Goal: Task Accomplishment & Management: Complete application form

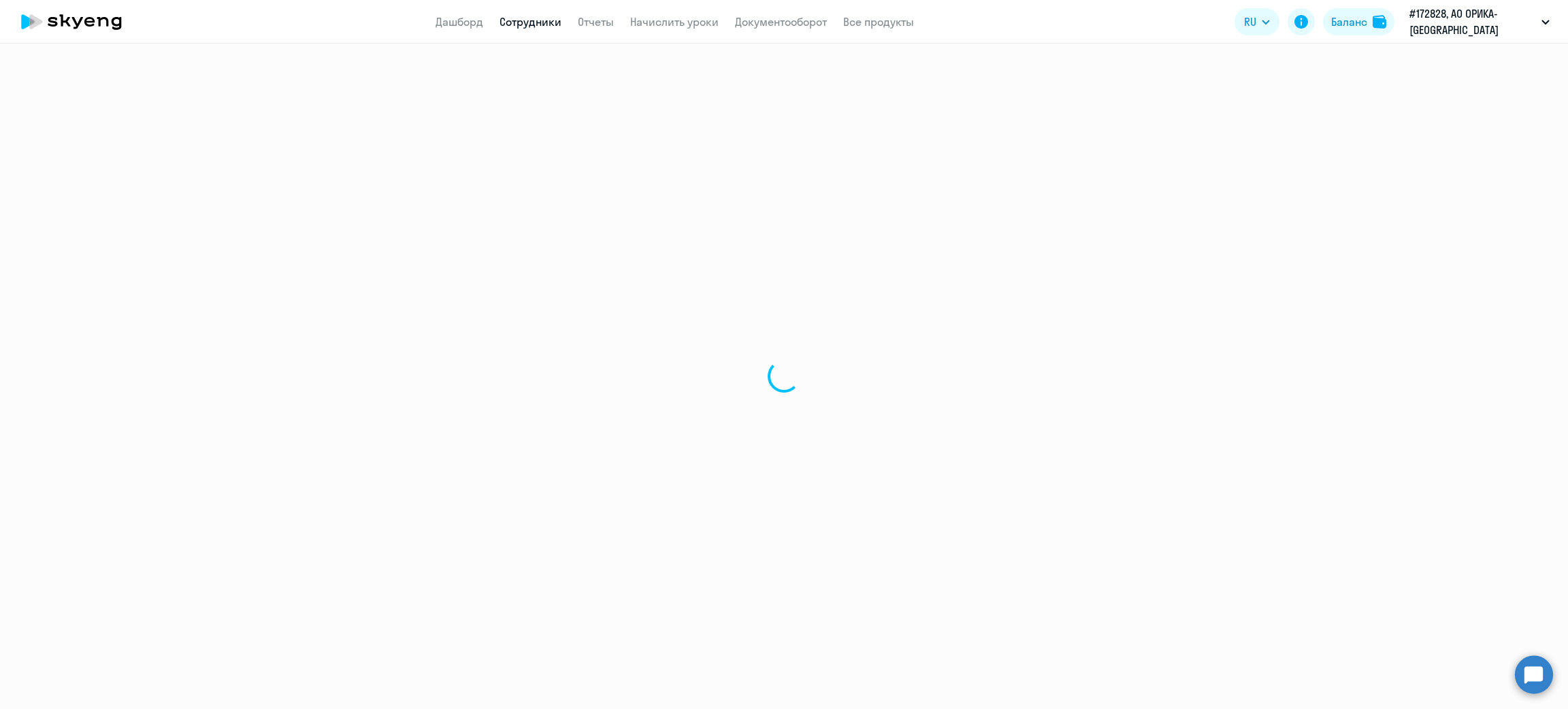
select select "30"
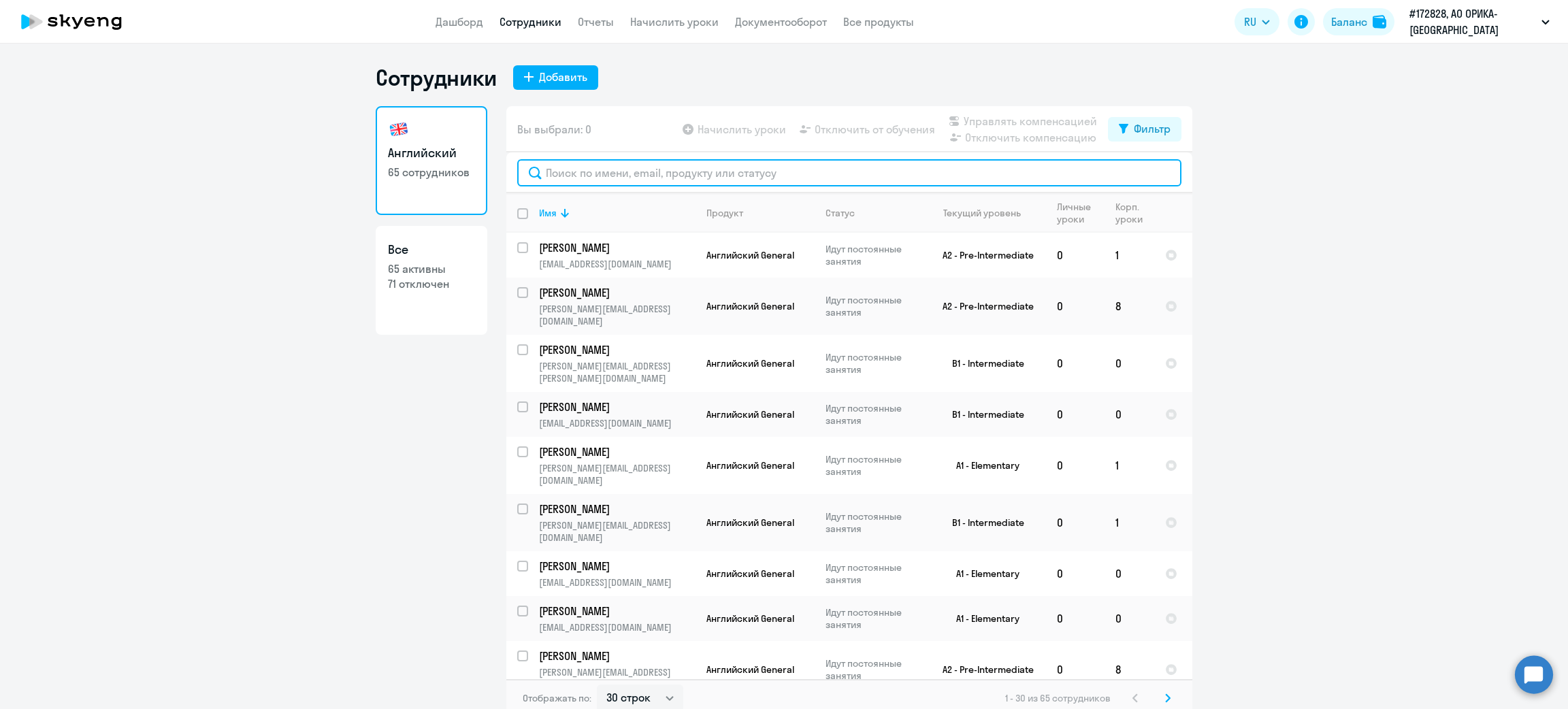
click at [716, 174] on input "text" at bounding box center [849, 173] width 664 height 27
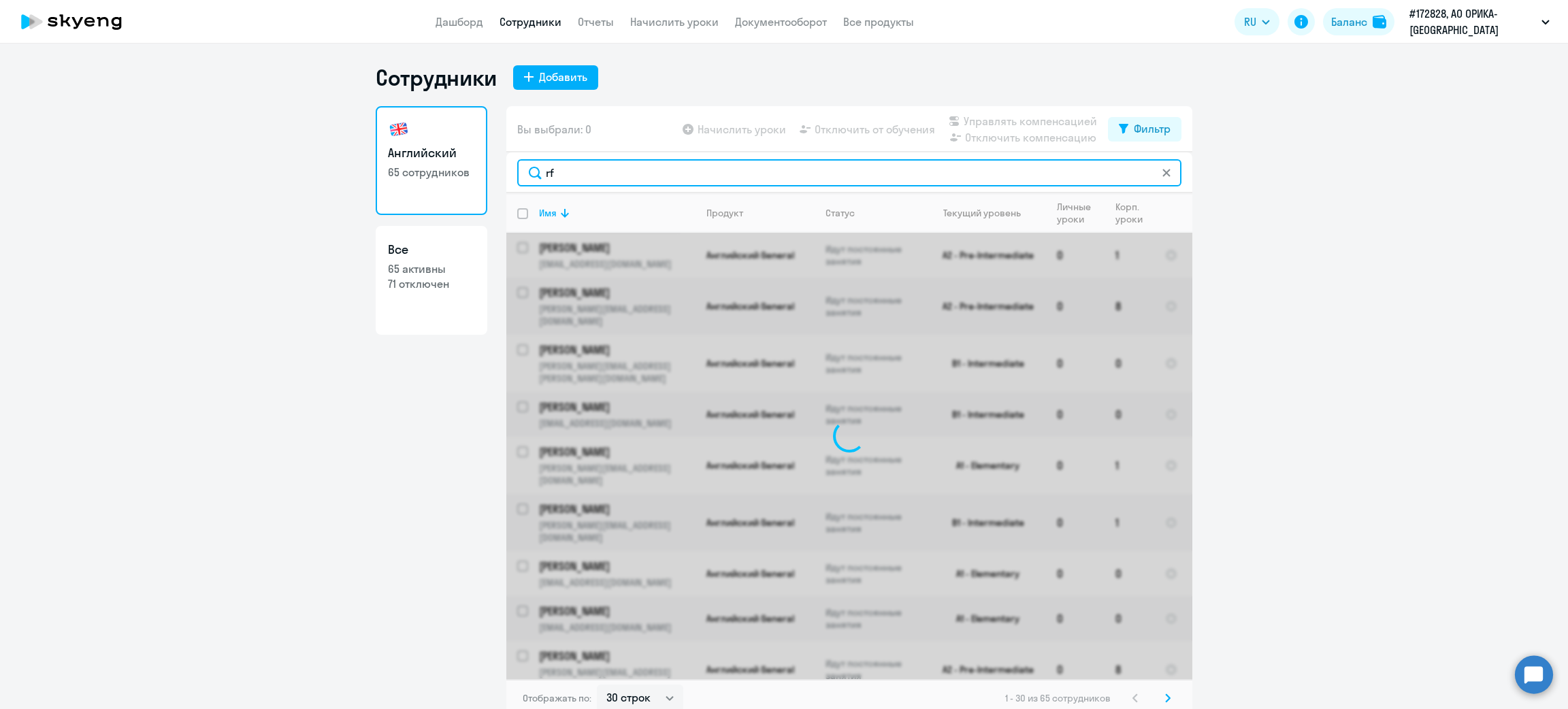
type input "r"
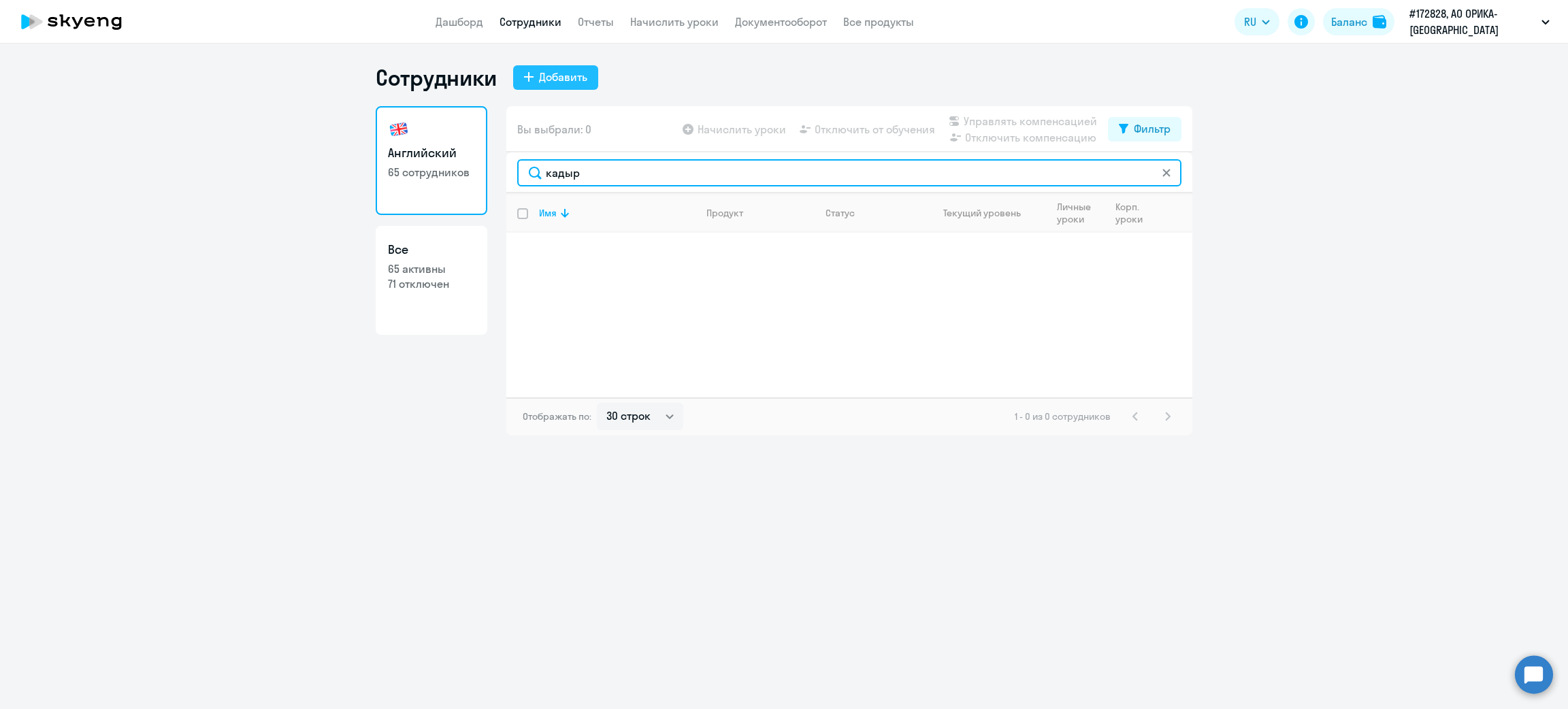
type input "кадыр"
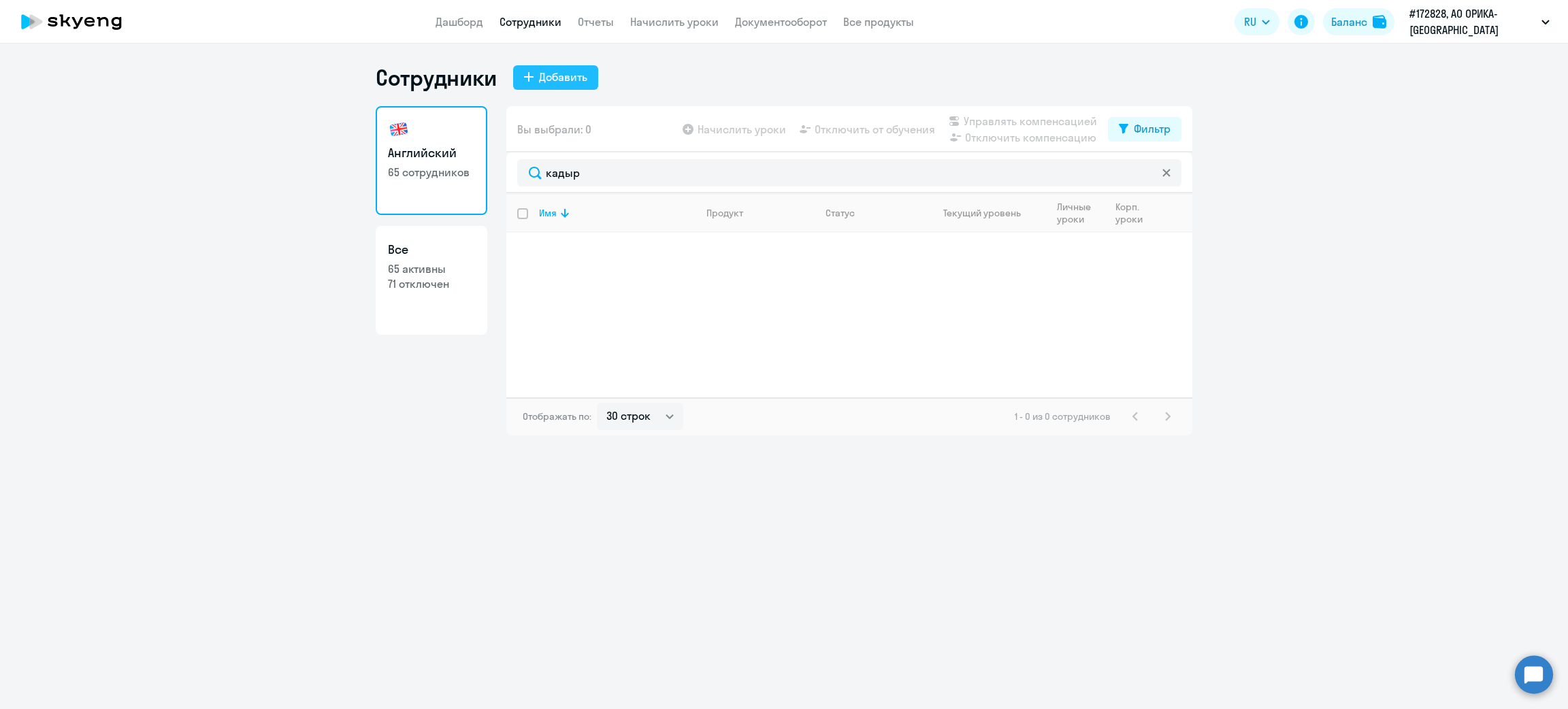
click at [562, 78] on div "Добавить" at bounding box center [563, 77] width 49 height 16
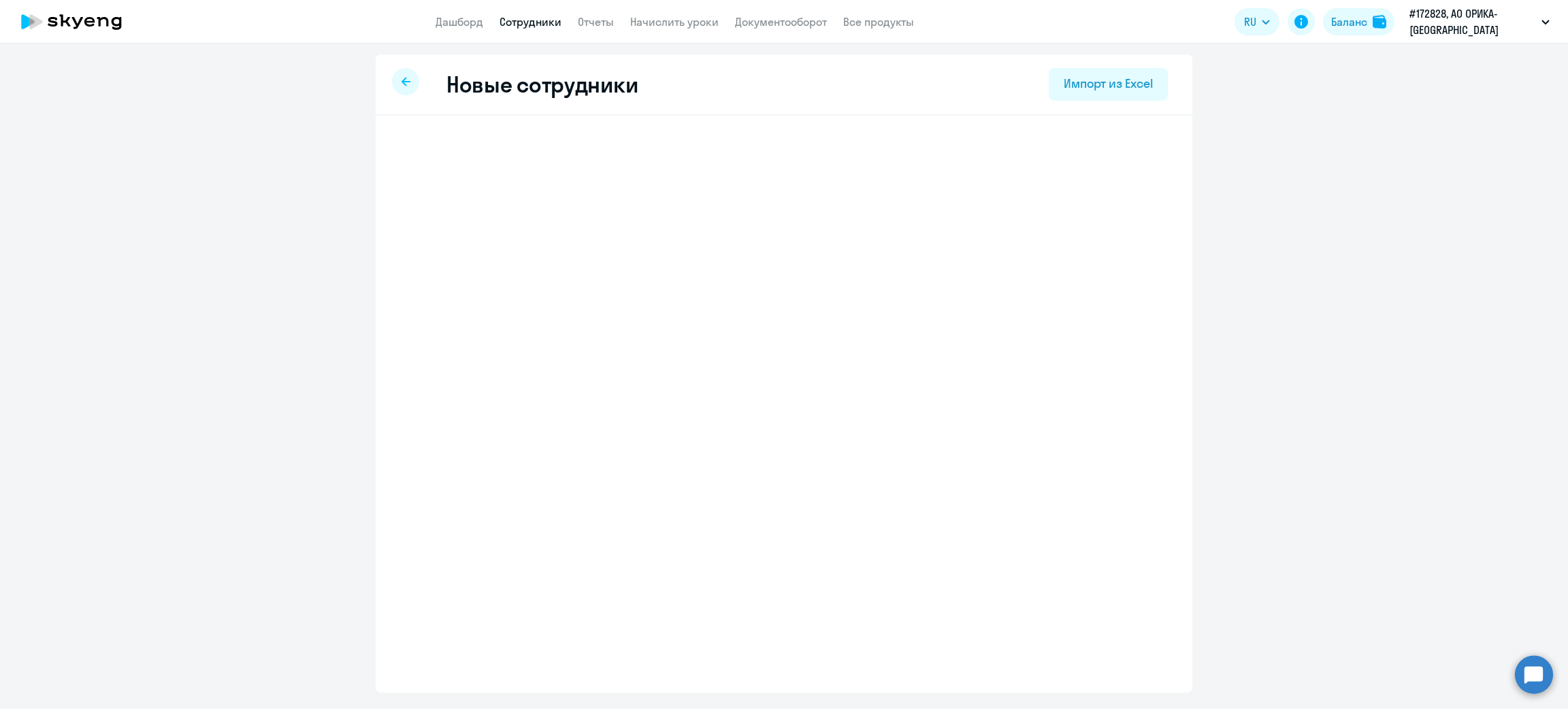
select select "english_adult_not_native_speaker"
select select "5"
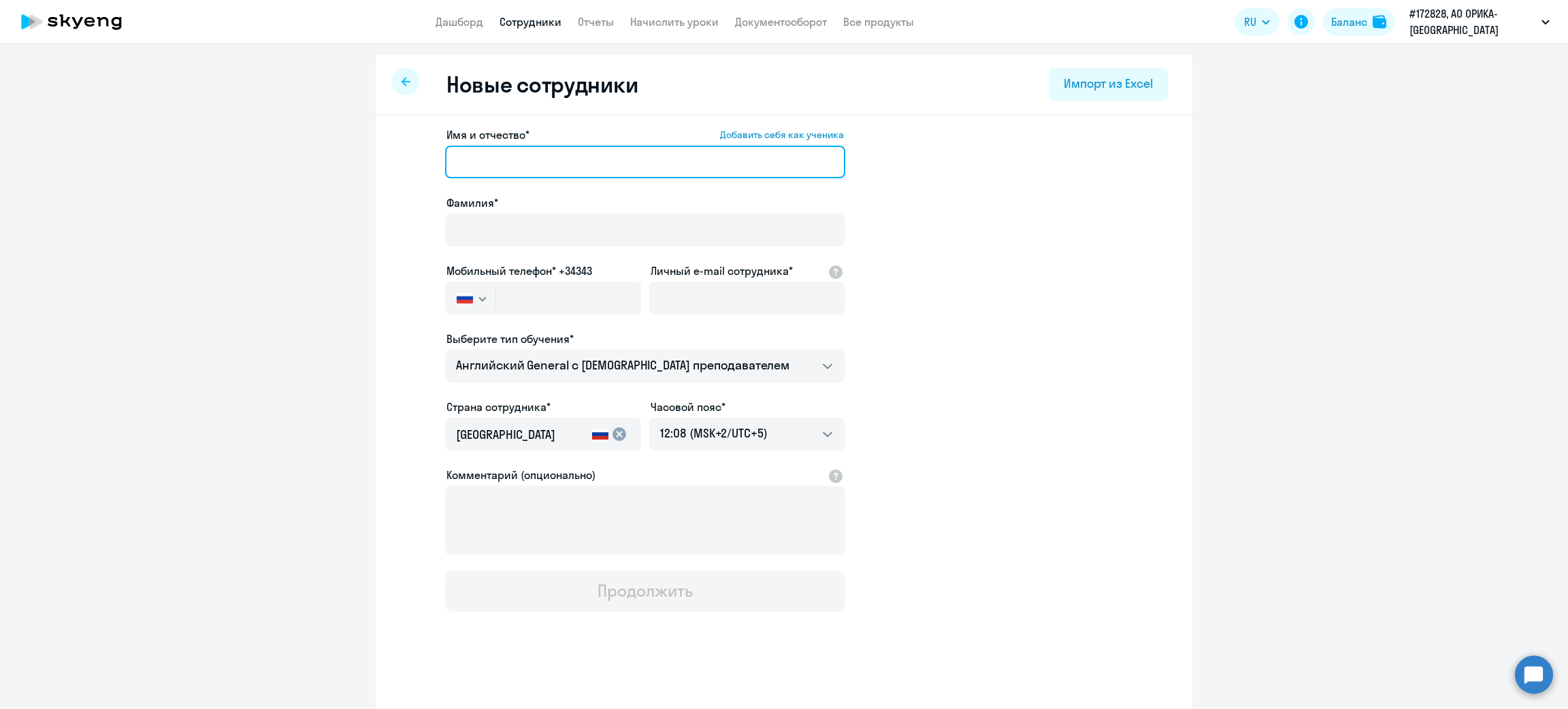
click at [558, 159] on input "Имя и отчество* Добавить себя как ученика" at bounding box center [645, 162] width 400 height 33
type input "[PERSON_NAME]"
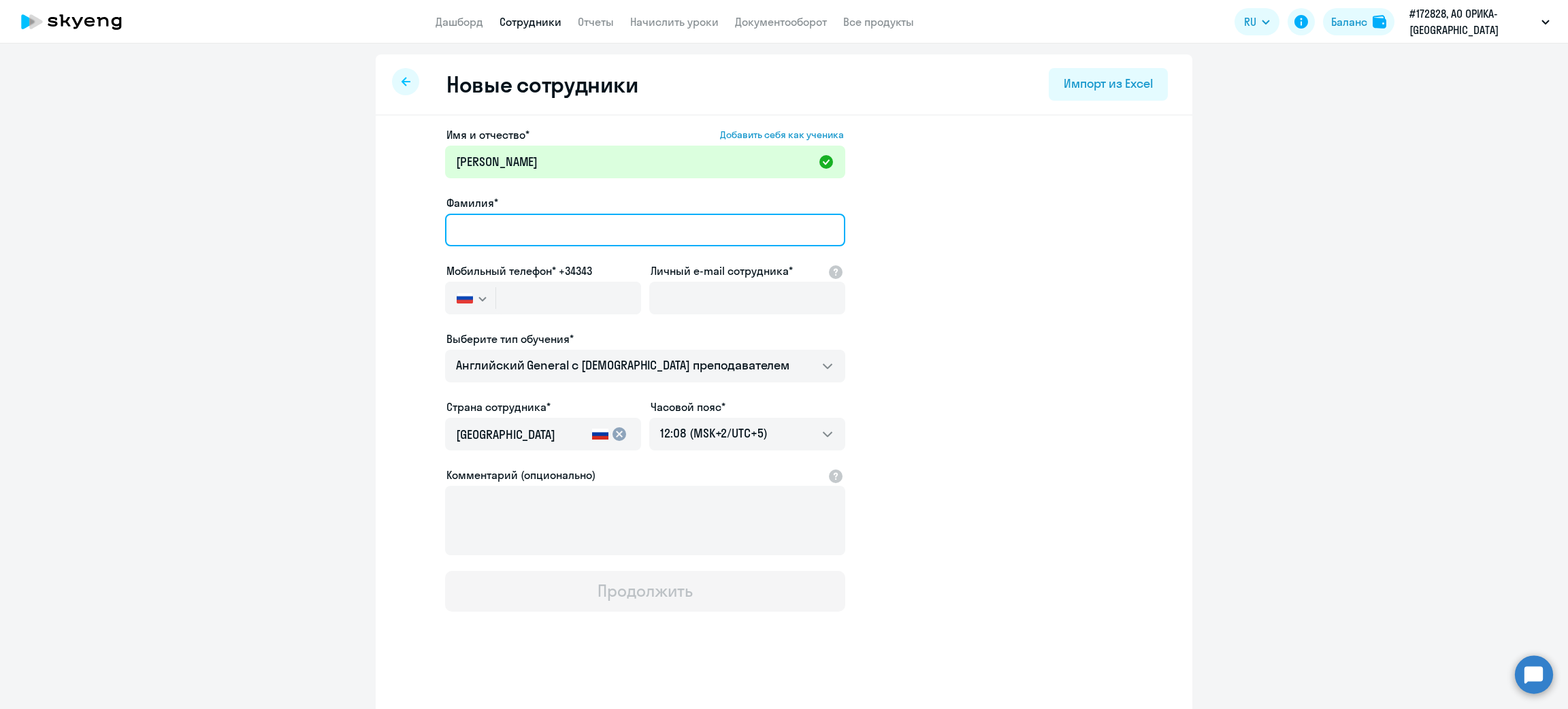
click at [559, 228] on input "Фамилия*" at bounding box center [645, 231] width 400 height 33
type input "Кадыр"
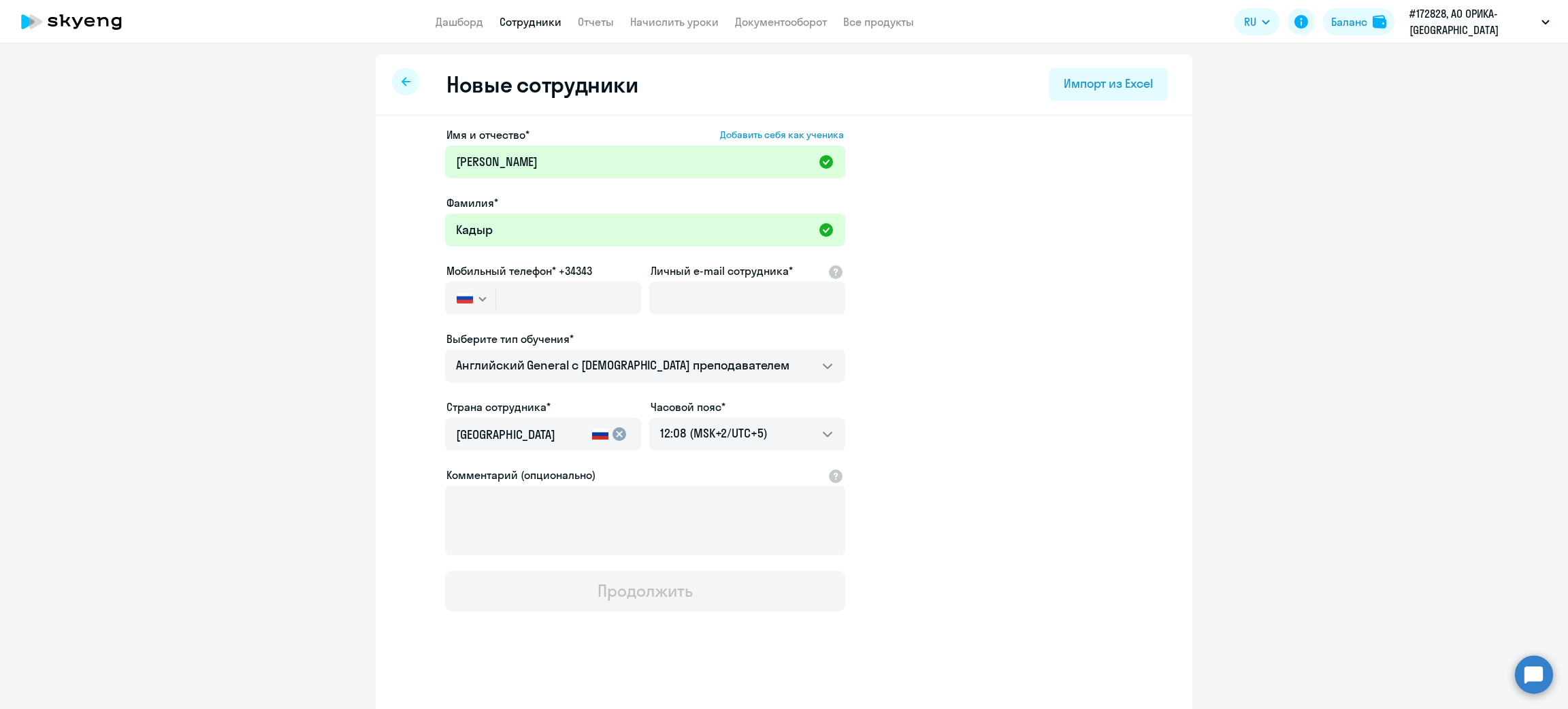
click at [465, 300] on button "button" at bounding box center [470, 298] width 50 height 33
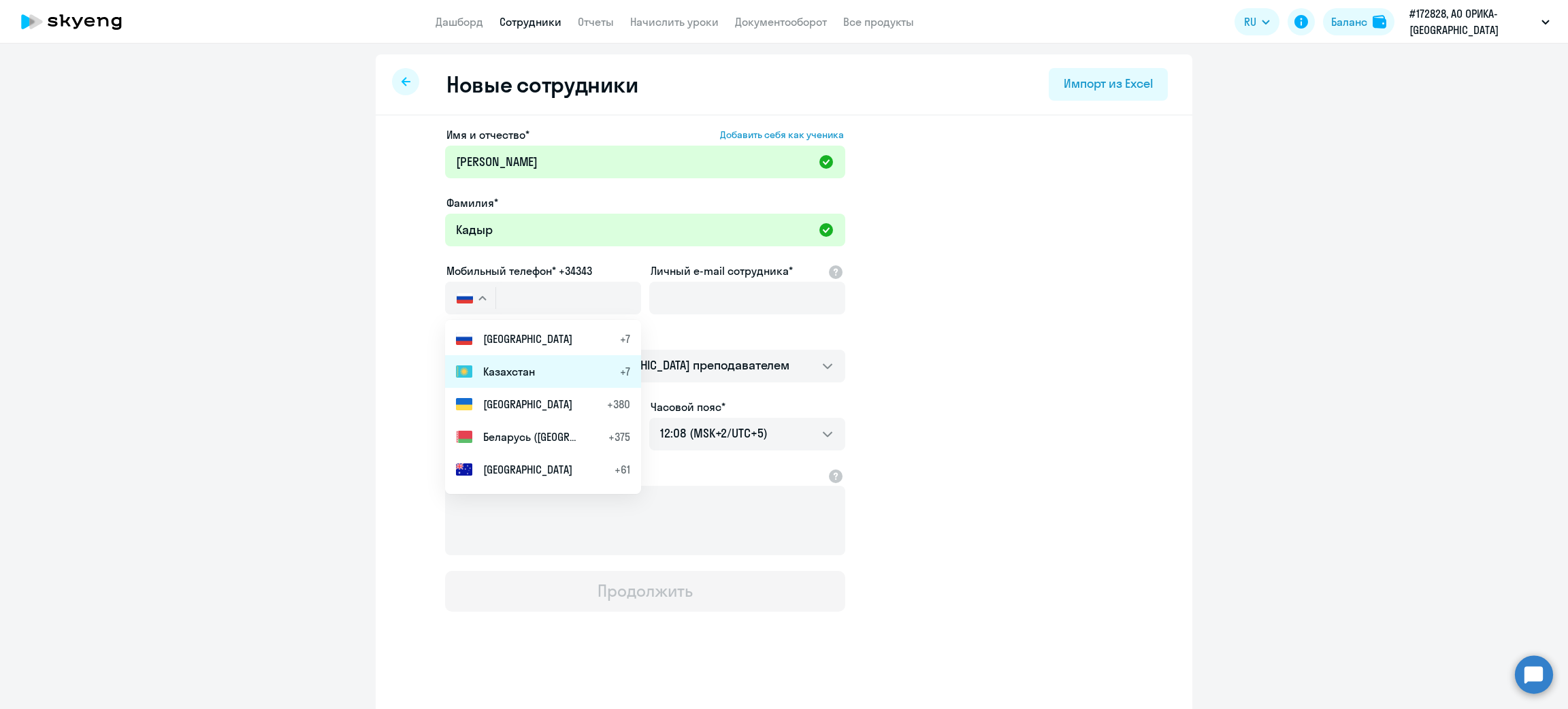
click at [491, 370] on span "Казахстан" at bounding box center [509, 371] width 52 height 16
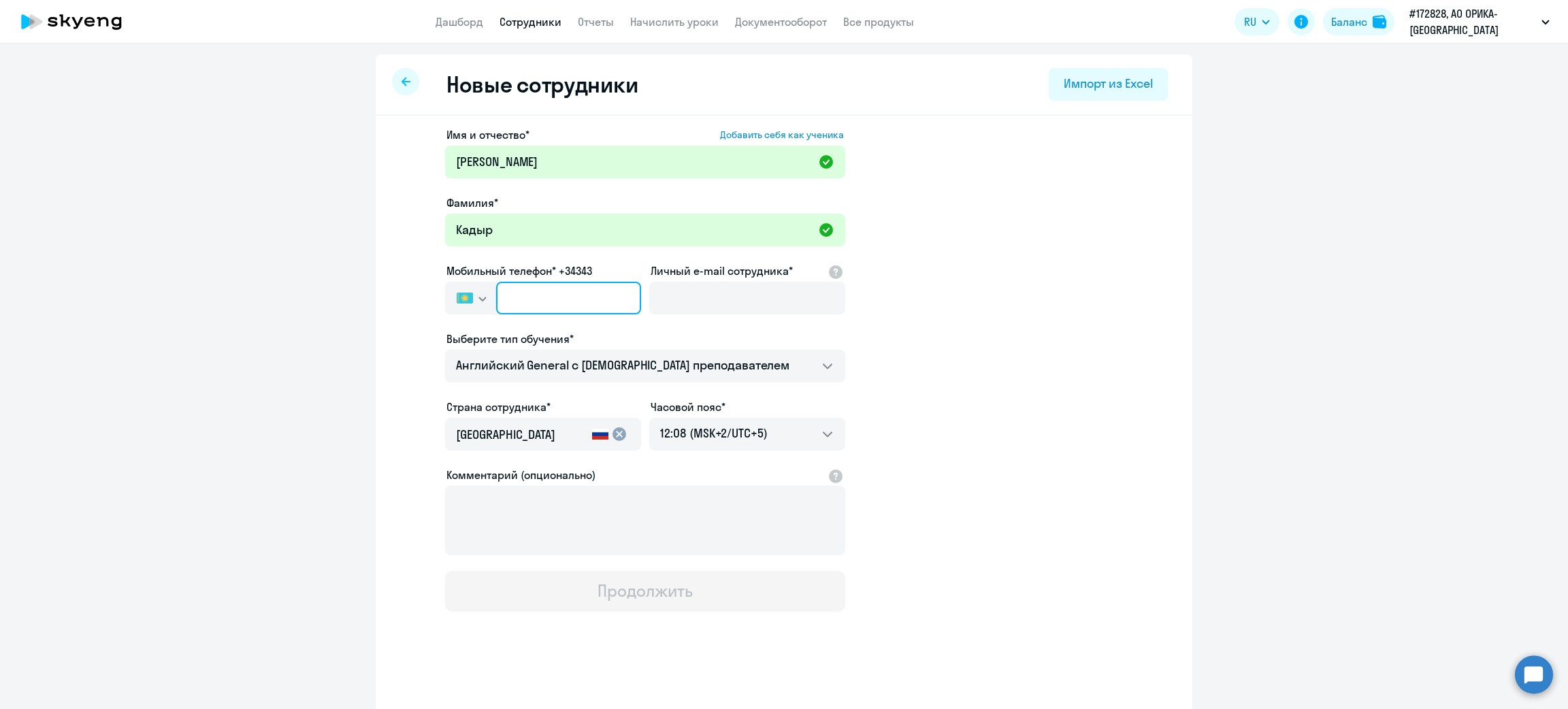
click at [541, 301] on input "text" at bounding box center [568, 298] width 145 height 33
type input "[PHONE_NUMBER]"
click at [721, 289] on input "Личный e-mail сотрудника*" at bounding box center [747, 298] width 196 height 33
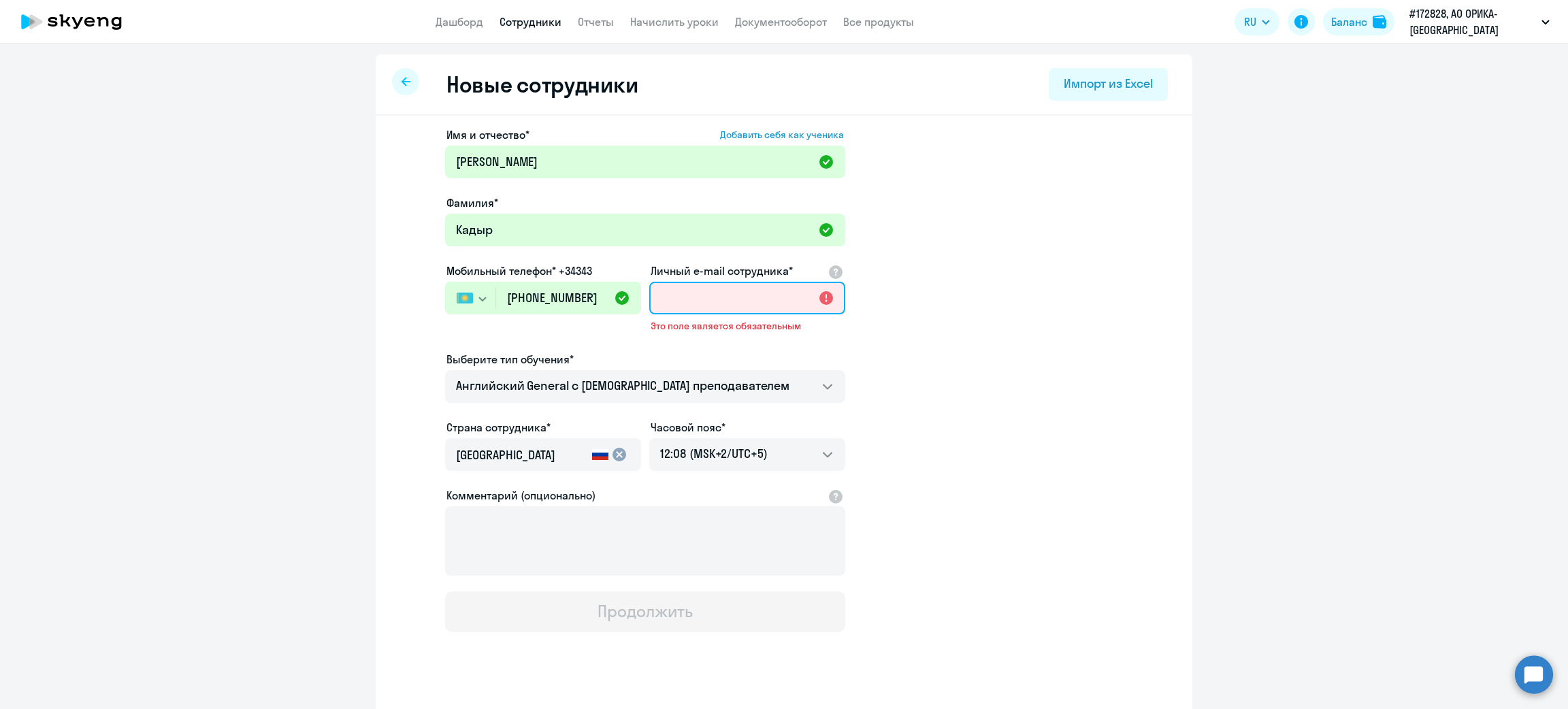
paste input "[EMAIL_ADDRESS][DOMAIN_NAME]"
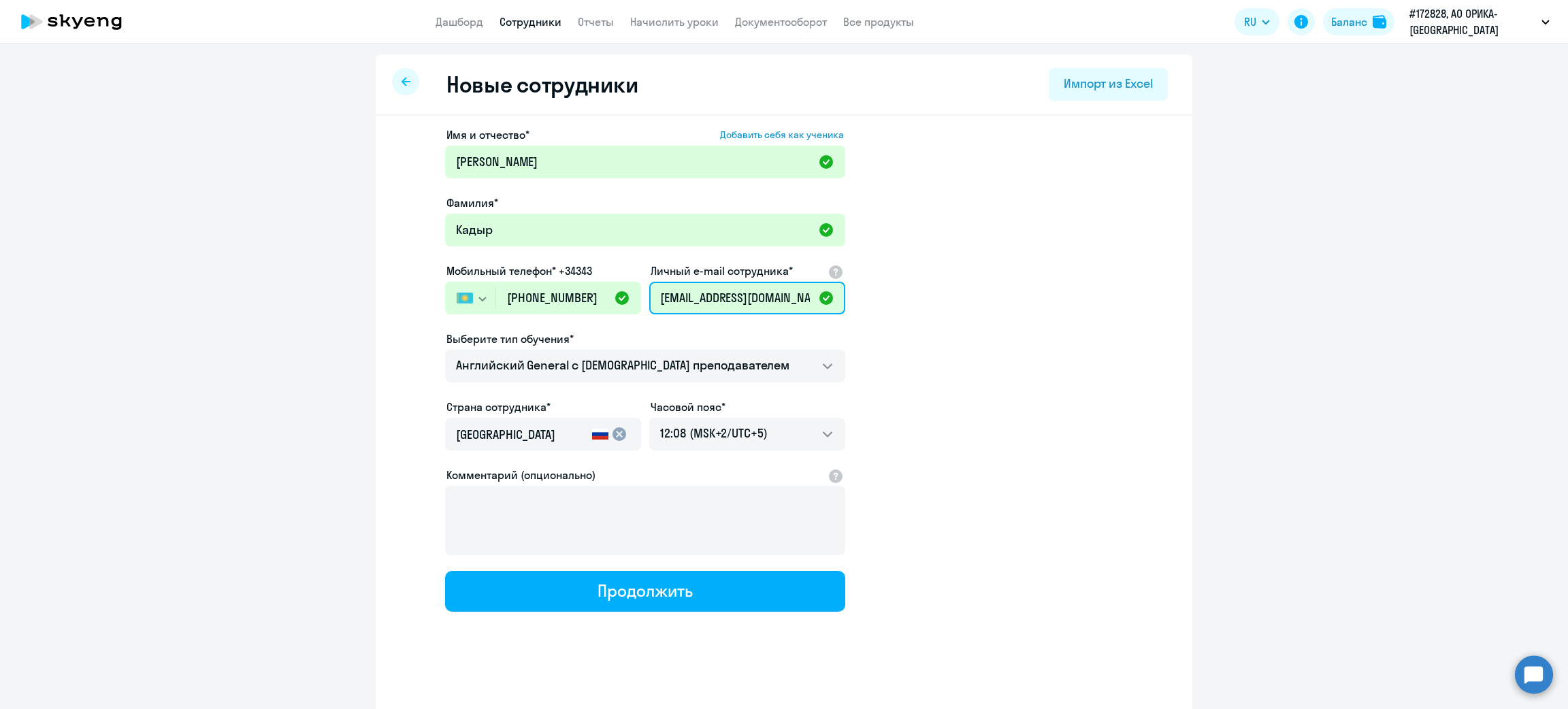
type input "[EMAIL_ADDRESS][DOMAIN_NAME]"
click at [612, 435] on mat-icon "cancel" at bounding box center [619, 434] width 16 height 16
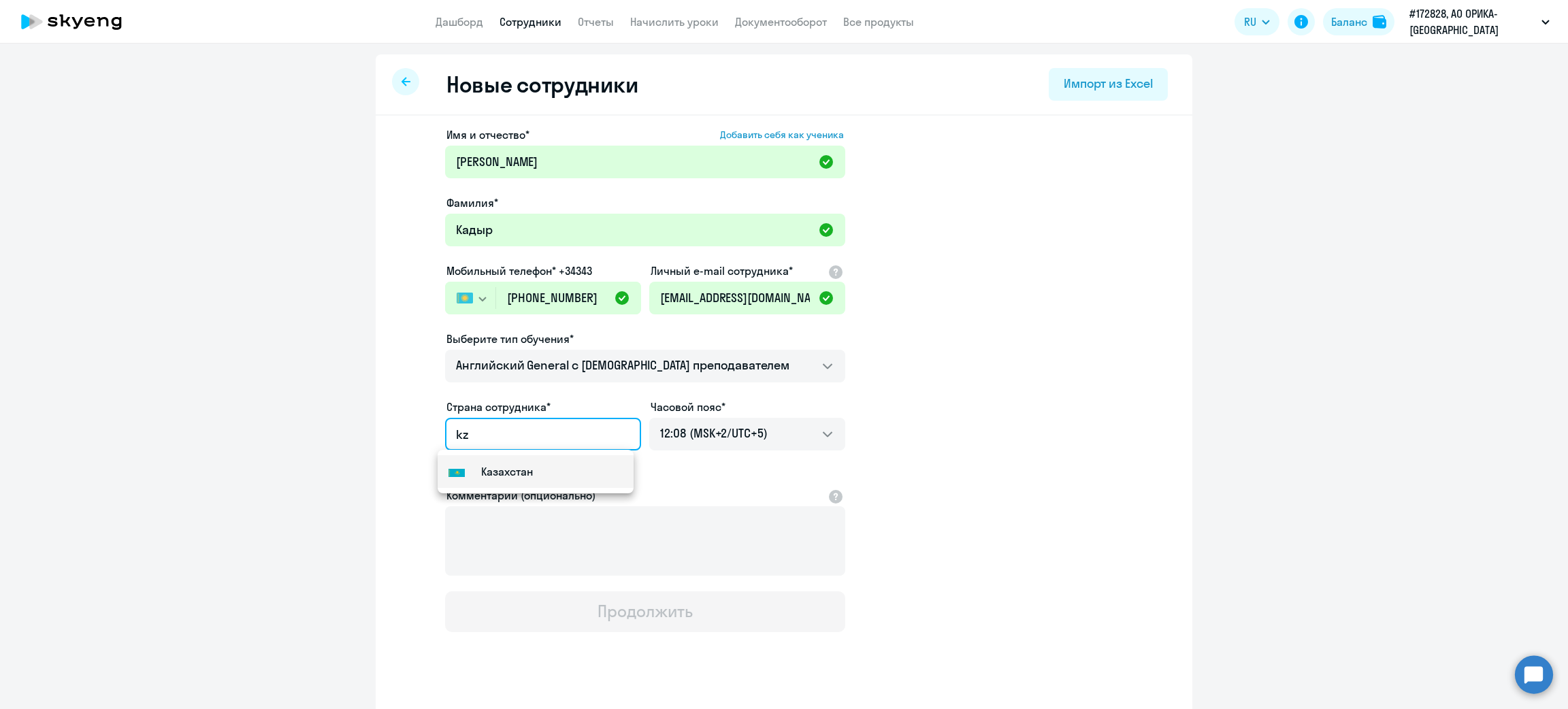
click at [575, 467] on mat-option "Flag of [GEOGRAPHIC_DATA] [GEOGRAPHIC_DATA]" at bounding box center [535, 472] width 196 height 33
type input "Казахстан"
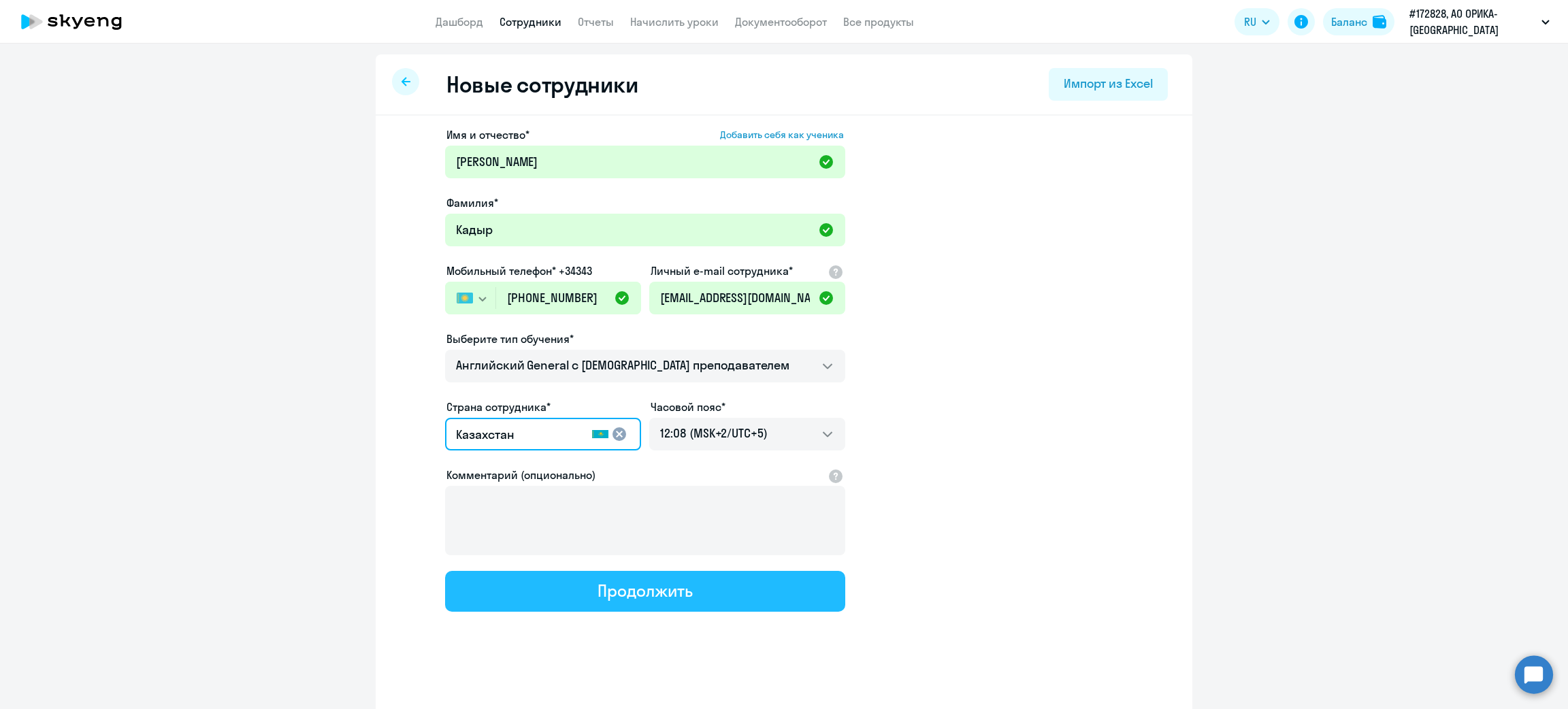
click at [666, 586] on div "Продолжить" at bounding box center [644, 591] width 95 height 22
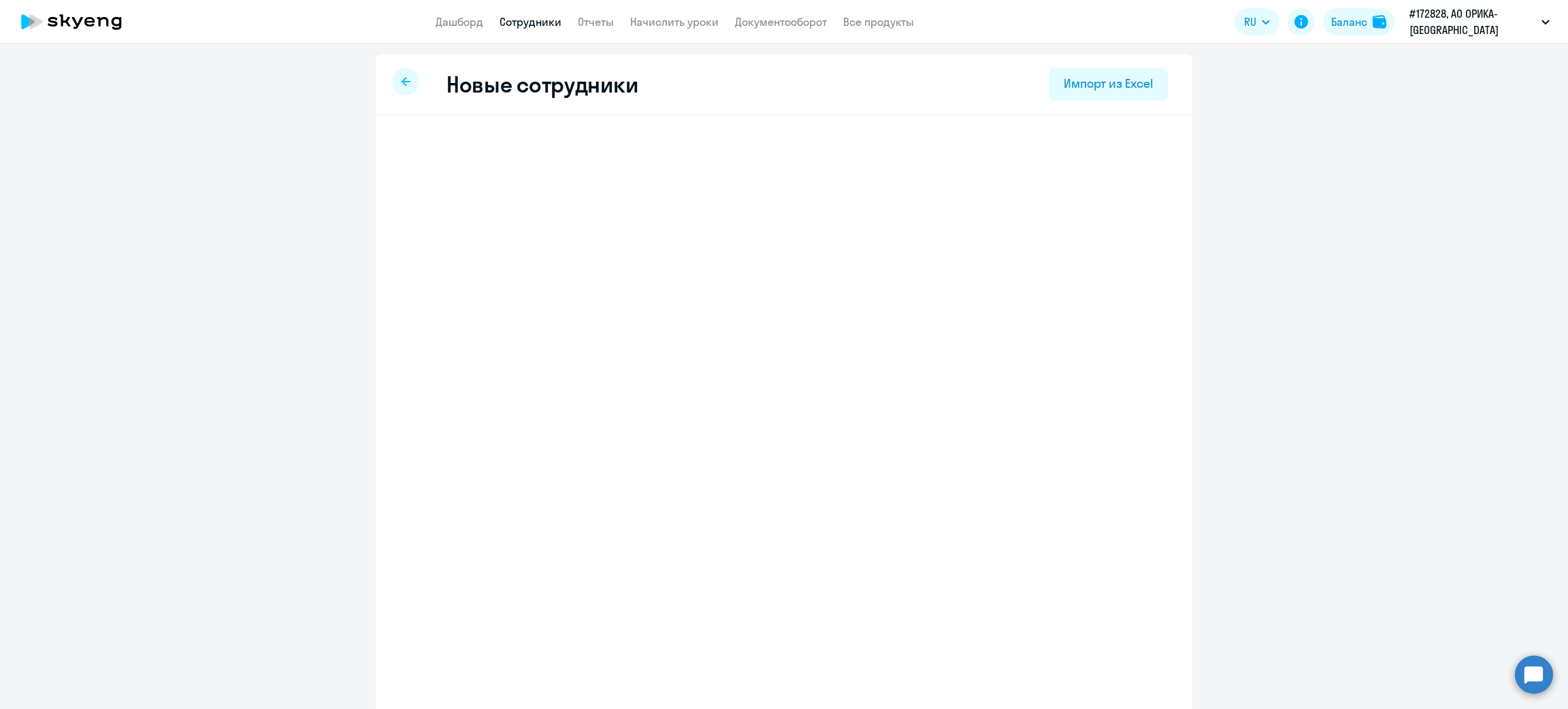
select select "english_adult_not_native_speaker"
select select "5"
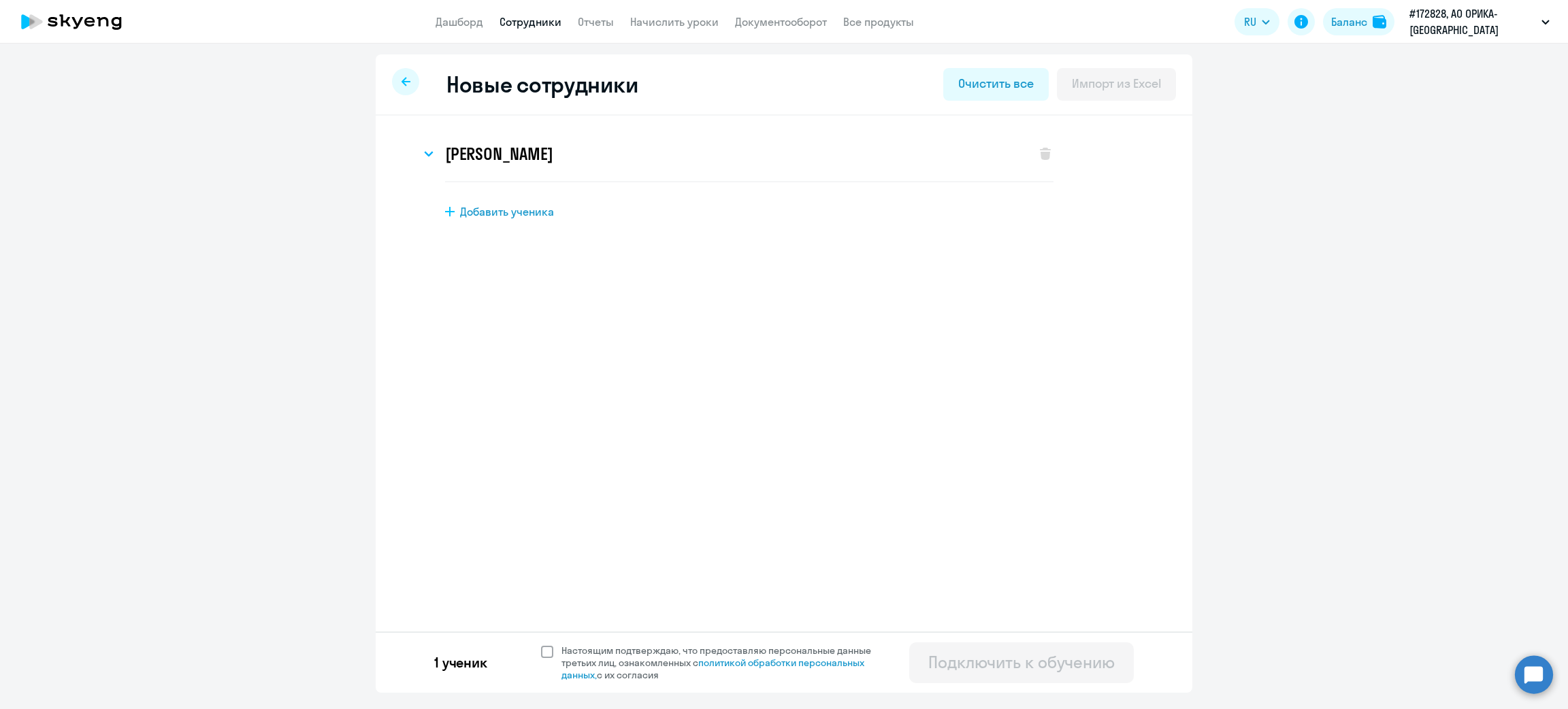
click at [549, 648] on span at bounding box center [547, 653] width 13 height 13
click at [541, 645] on input "Настоящим подтверждаю, что предоставляю персональные данные третьих лиц, ознако…" at bounding box center [540, 644] width 1 height 1
checkbox input "true"
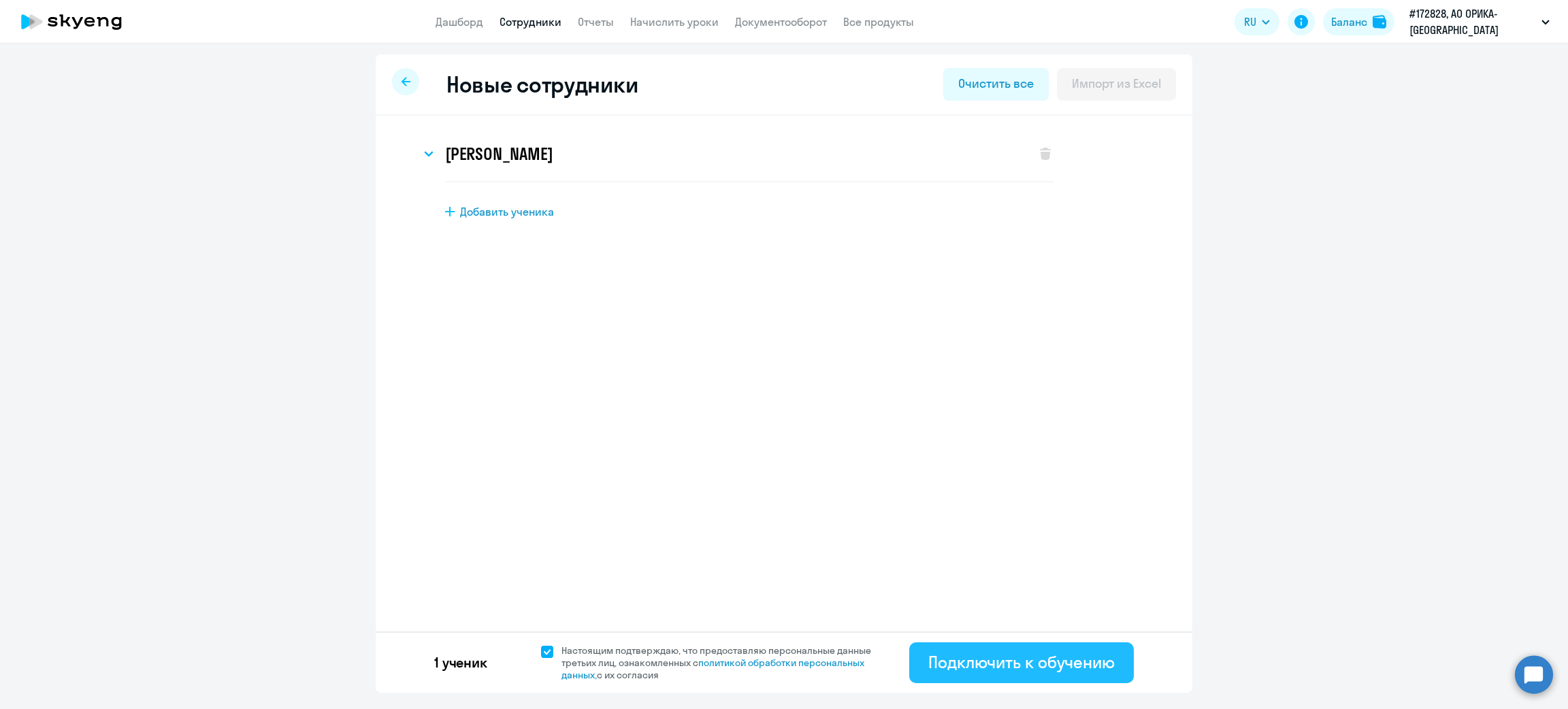
click at [1051, 653] on div "Подключить к обучению" at bounding box center [1022, 663] width 187 height 22
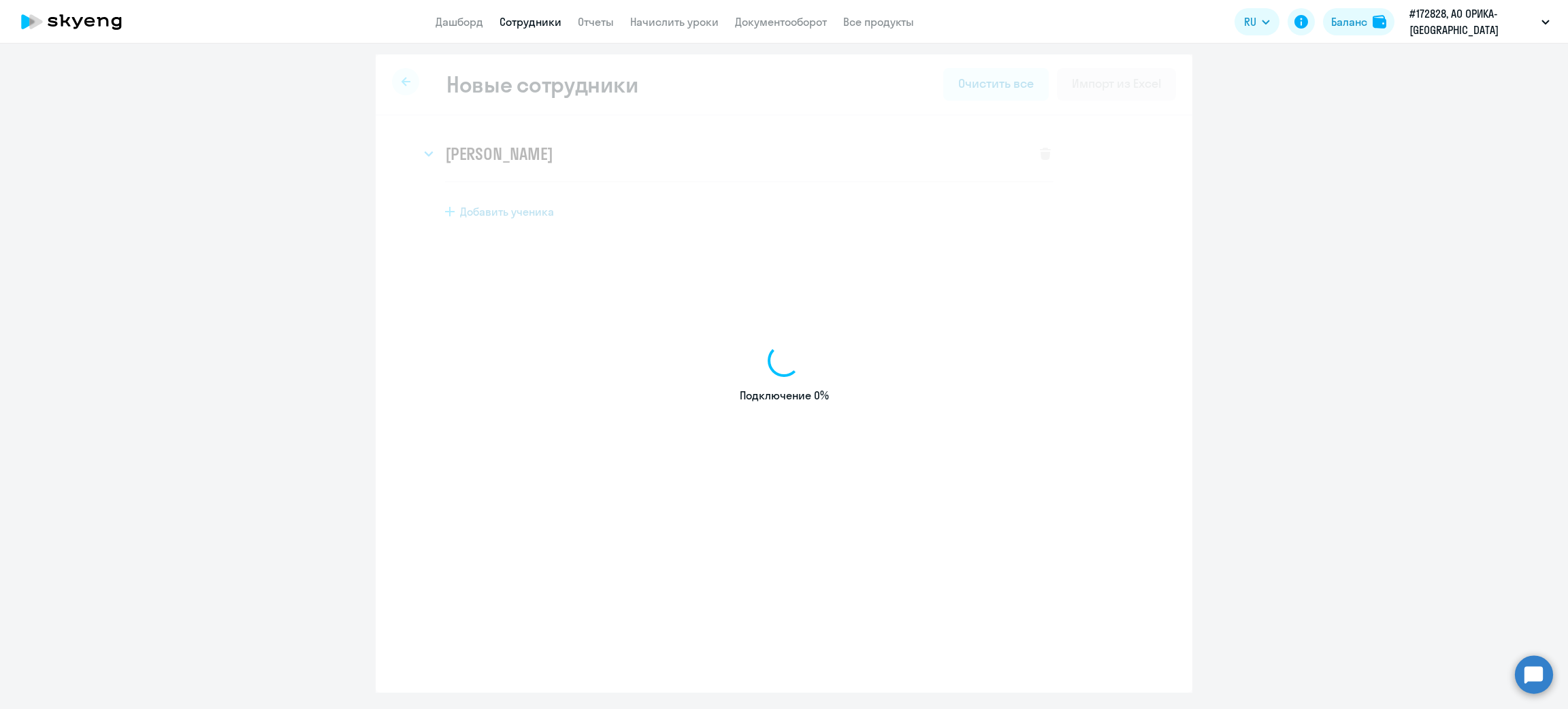
select select "english_adult_not_native_speaker"
select select "5"
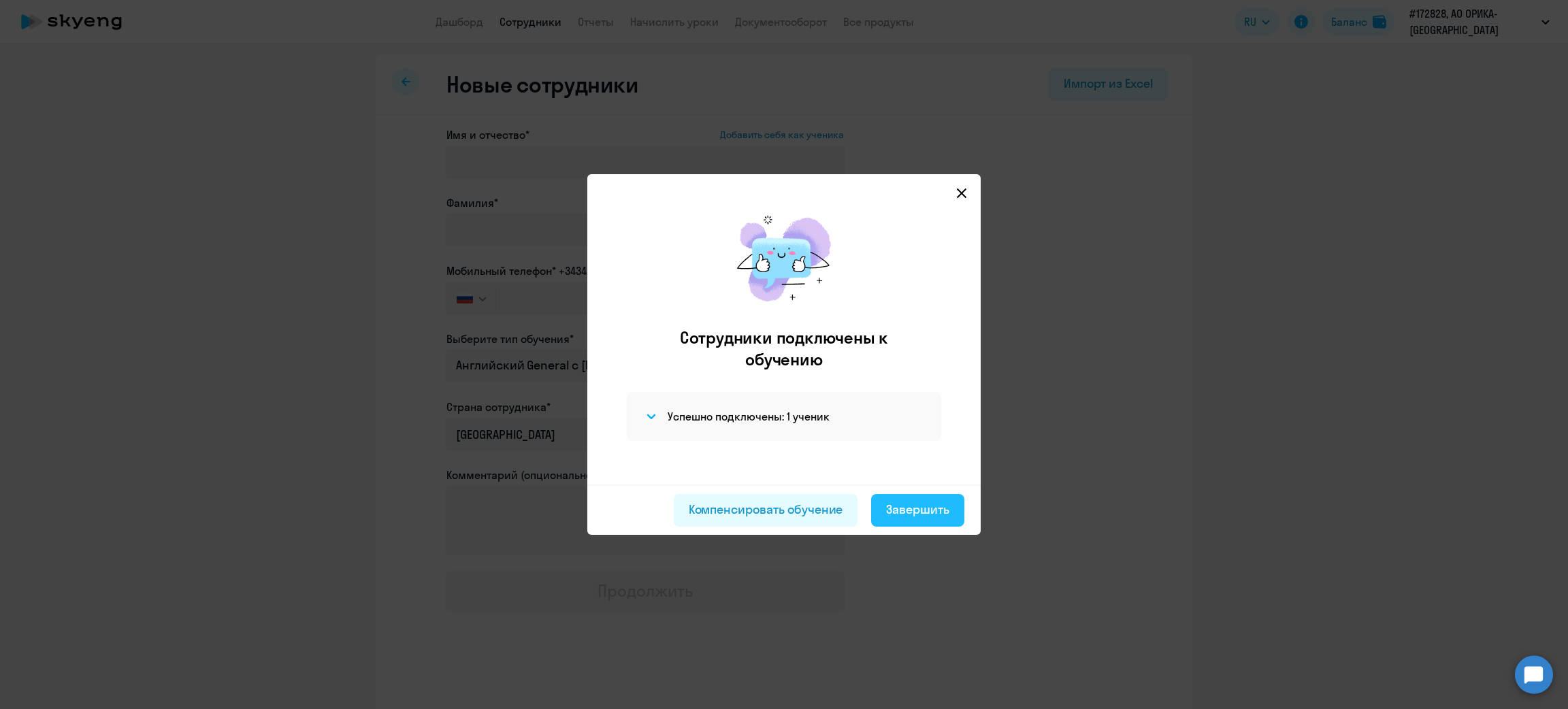
click at [916, 523] on button "Завершить" at bounding box center [917, 511] width 93 height 33
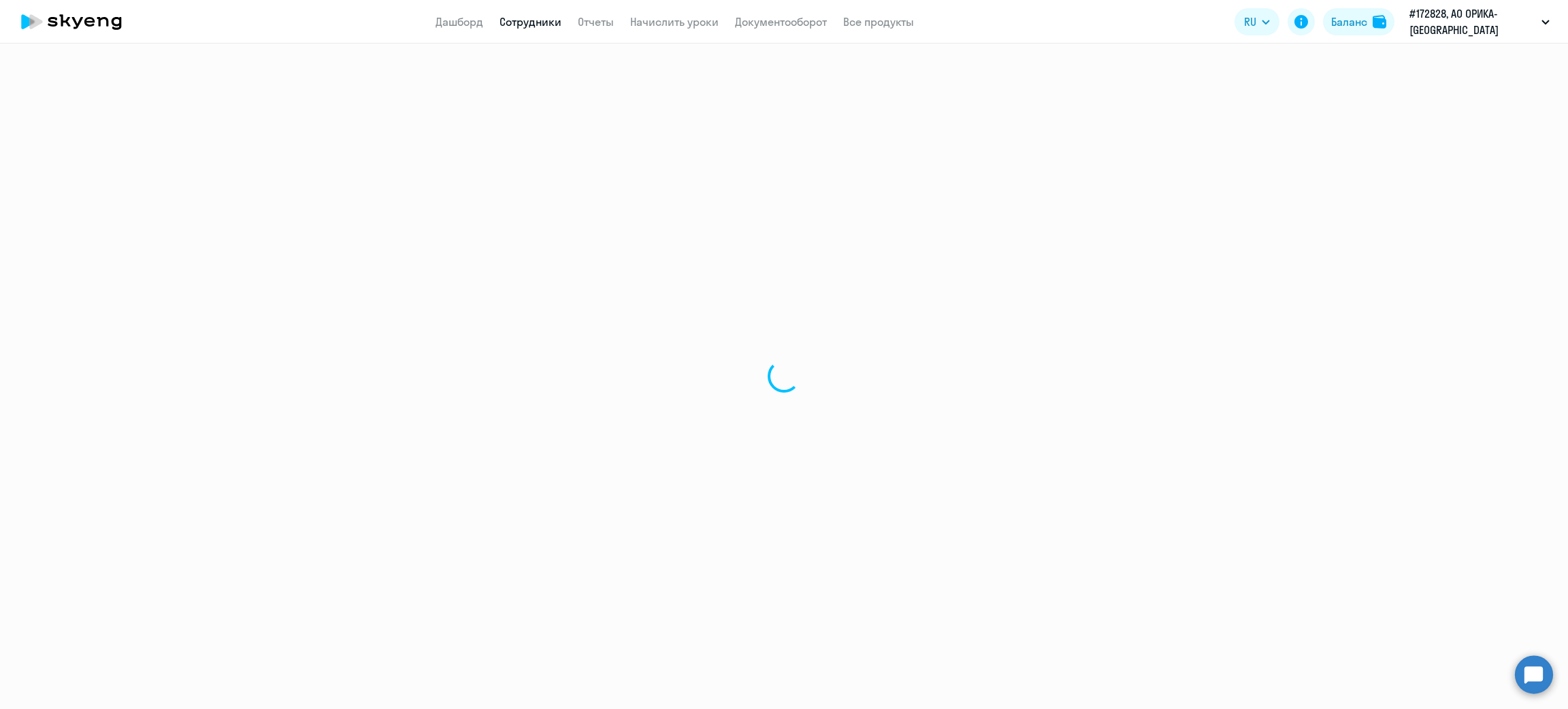
select select "30"
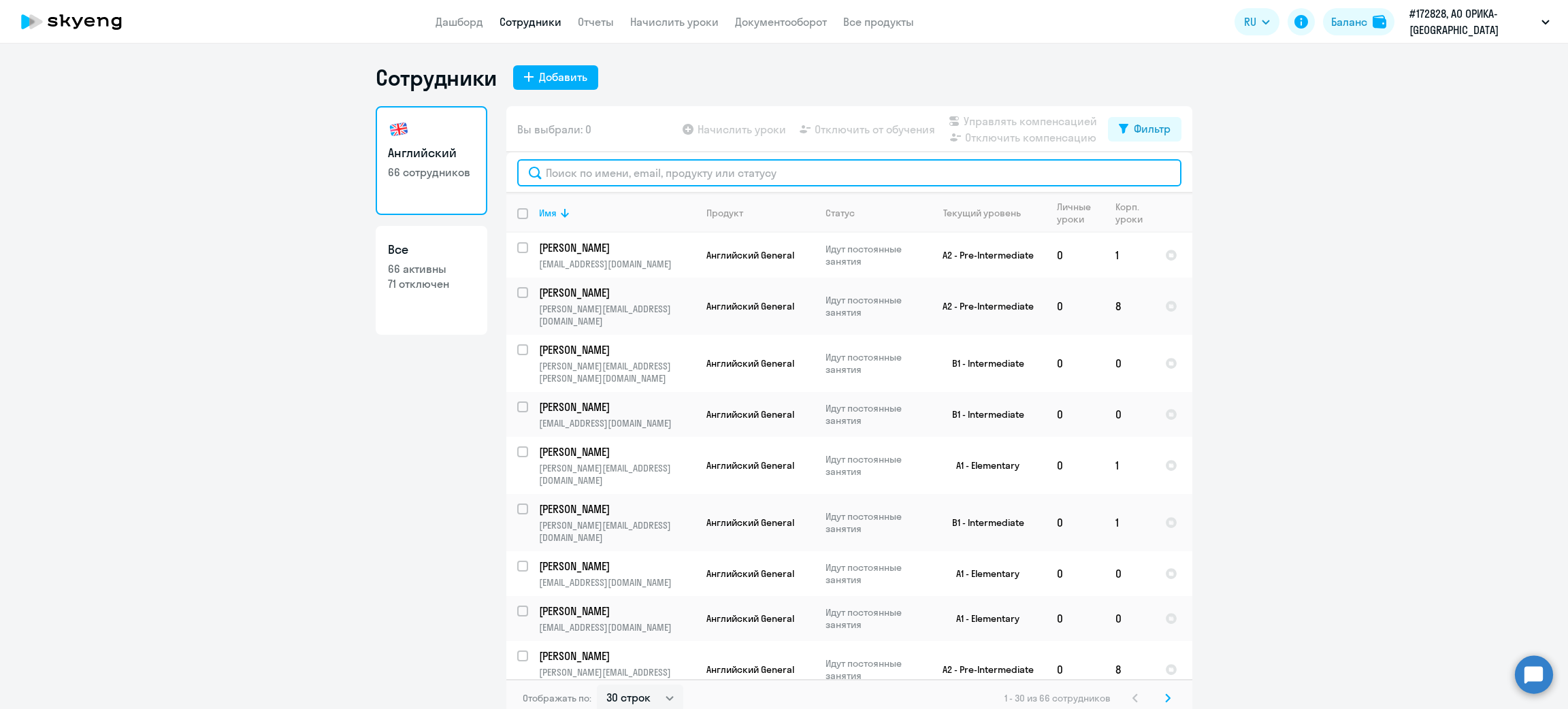
click at [641, 175] on input "text" at bounding box center [849, 173] width 664 height 27
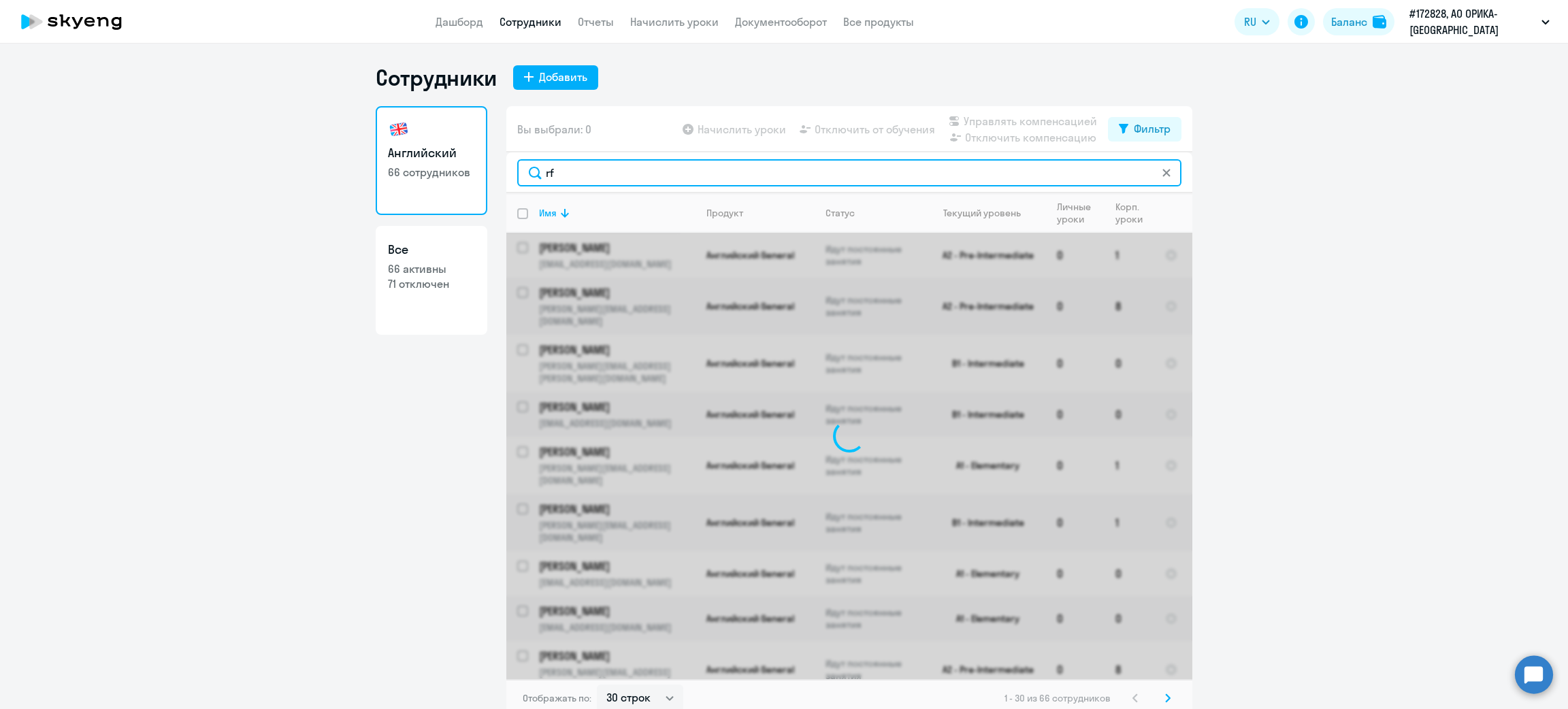
type input "r"
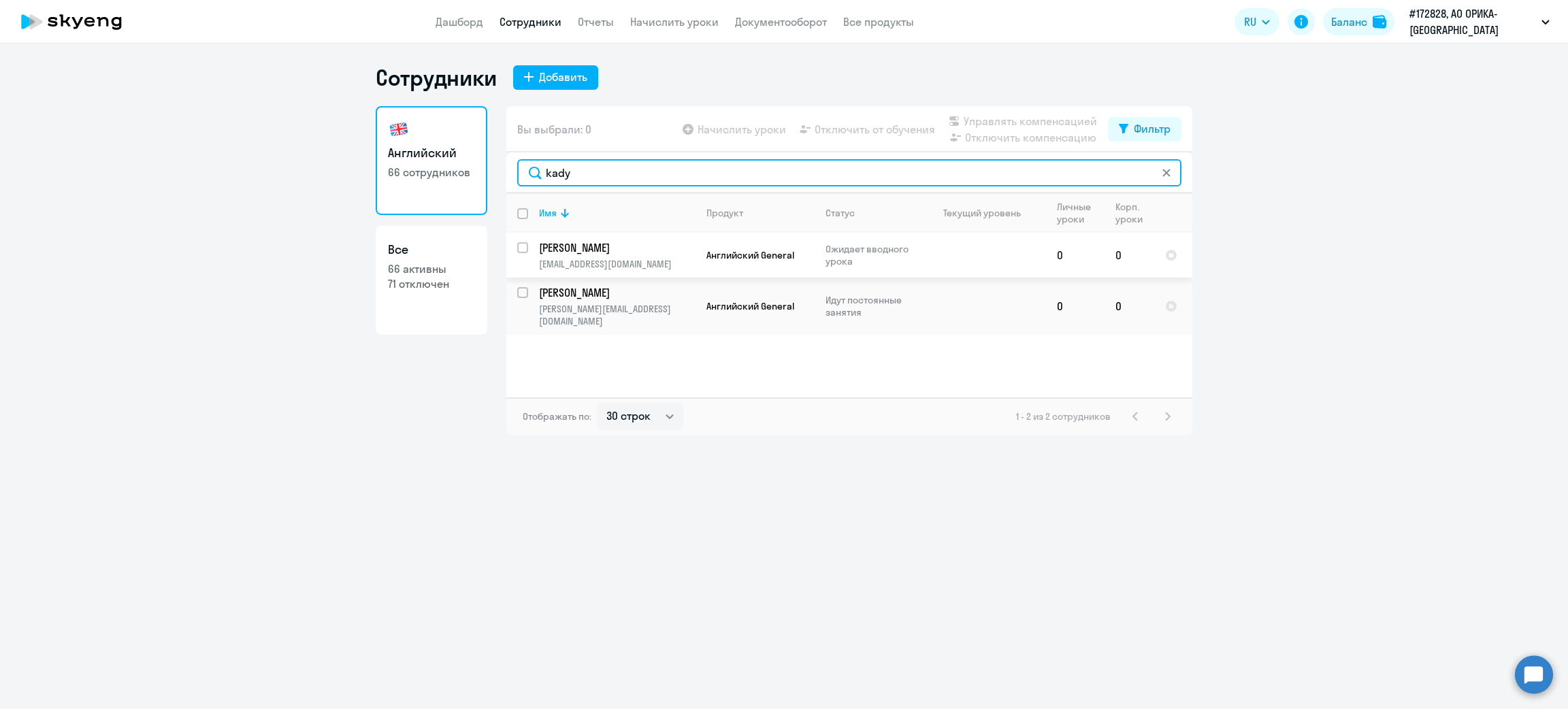
type input "kady"
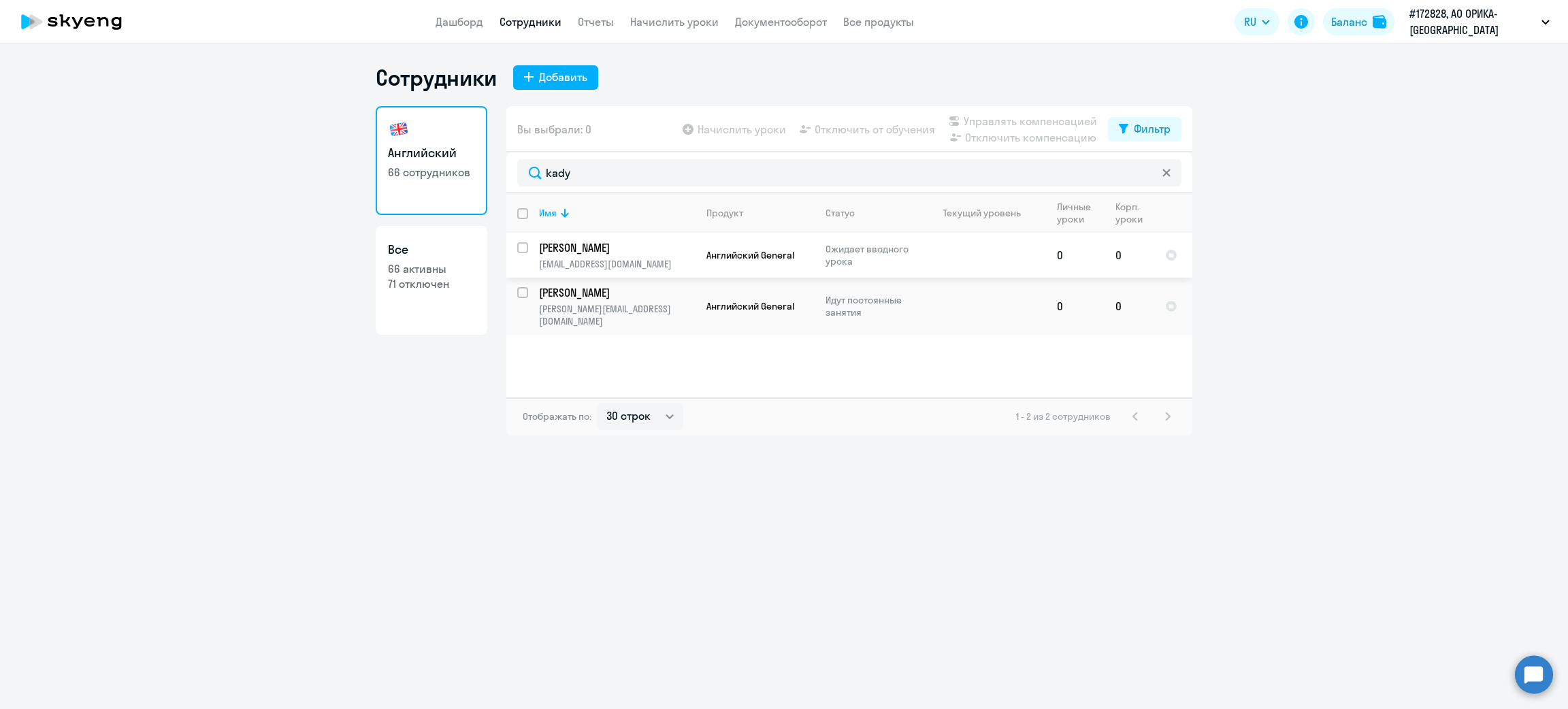
click at [521, 249] on input "select row 42829942" at bounding box center [531, 256] width 27 height 27
checkbox input "true"
